Goal: Transaction & Acquisition: Purchase product/service

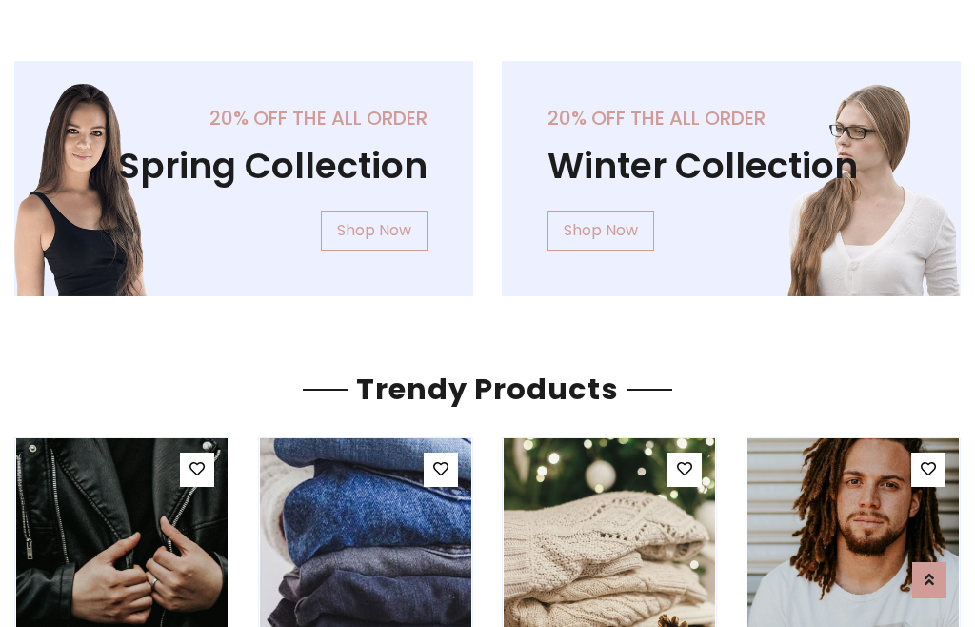
scroll to position [97, 0]
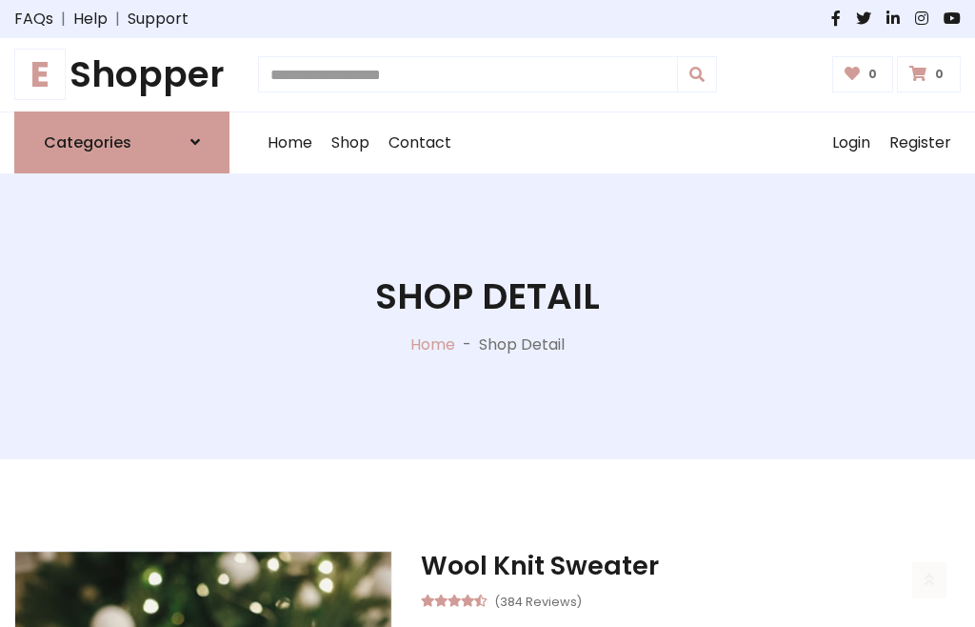
click at [122, 74] on h1 "E Shopper" at bounding box center [121, 74] width 215 height 43
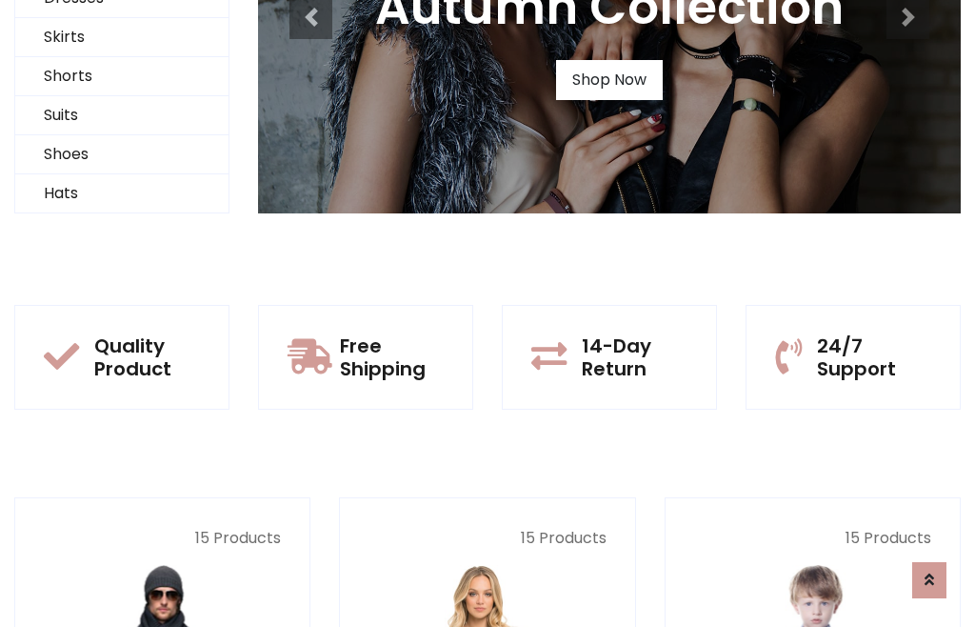
scroll to position [184, 0]
